Goal: Find specific page/section: Find specific page/section

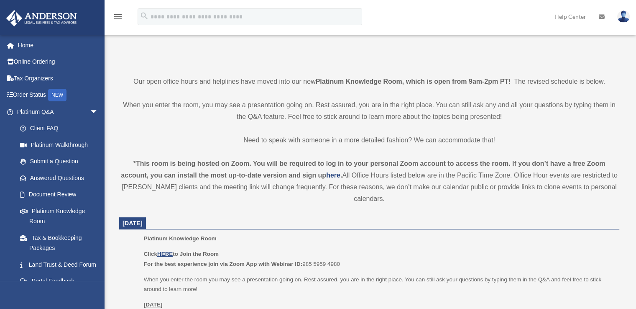
scroll to position [209, 0]
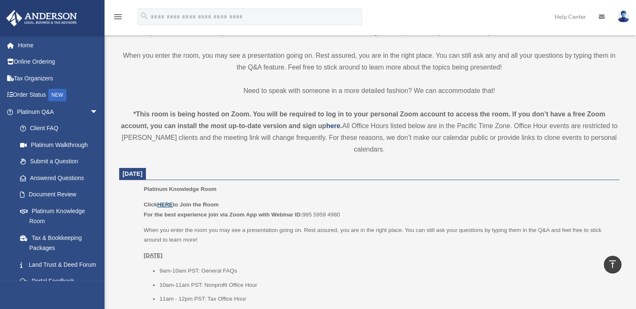
click at [164, 202] on u "HERE" at bounding box center [164, 204] width 15 height 6
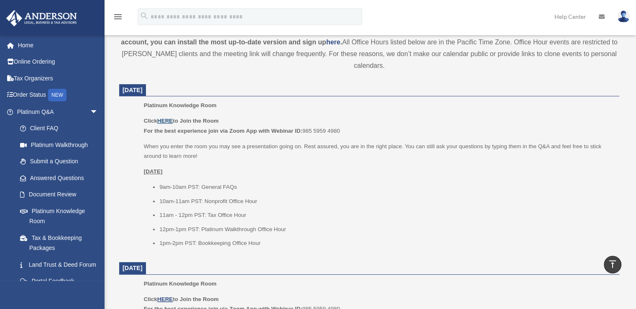
scroll to position [335, 0]
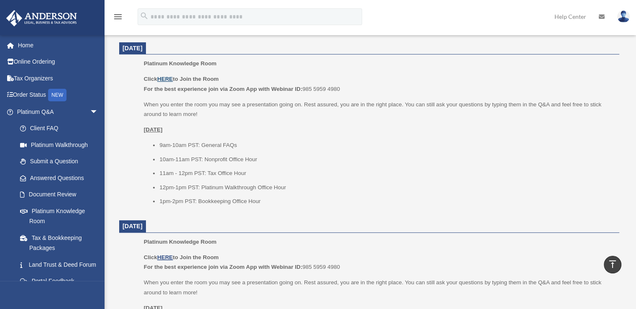
click at [164, 76] on u "HERE" at bounding box center [164, 79] width 15 height 6
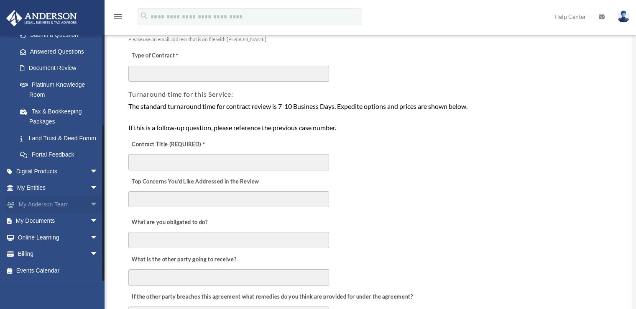
scroll to position [125, 0]
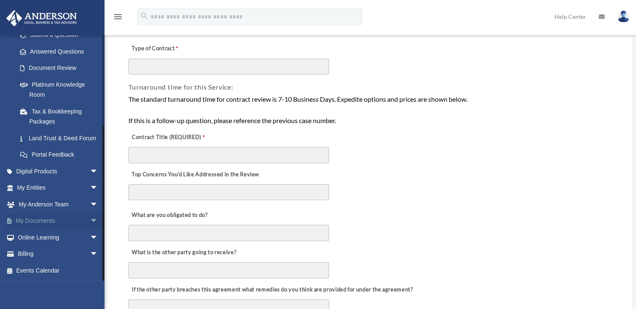
click at [90, 223] on span "arrow_drop_down" at bounding box center [98, 220] width 17 height 17
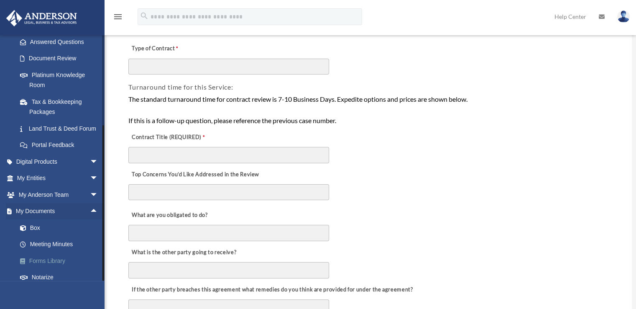
click at [57, 265] on link "Forms Library" at bounding box center [61, 260] width 99 height 17
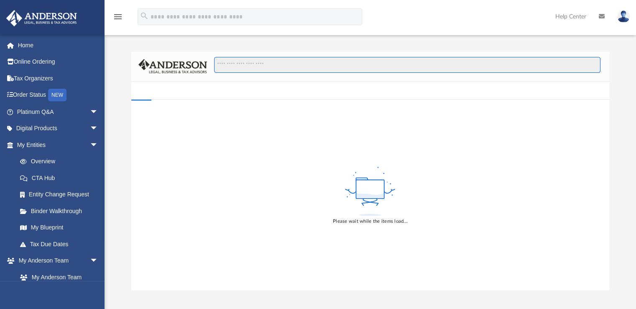
drag, startPoint x: 220, startPoint y: 67, endPoint x: 216, endPoint y: 68, distance: 4.3
click at [219, 67] on input "Search files and folders" at bounding box center [407, 65] width 386 height 16
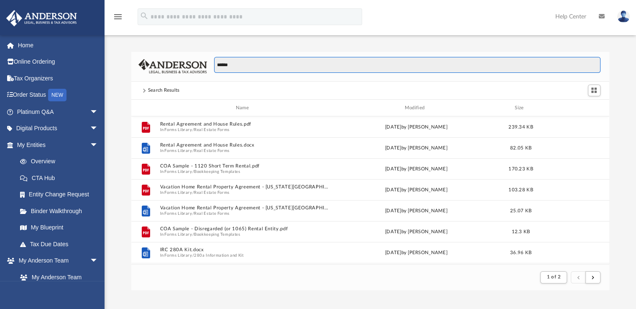
scroll to position [158, 472]
type input "******"
click at [112, 50] on div "****** Search Results Name Modified Size File Rental Agreement and House Rules.…" at bounding box center [371, 162] width 532 height 256
